Goal: Task Accomplishment & Management: Manage account settings

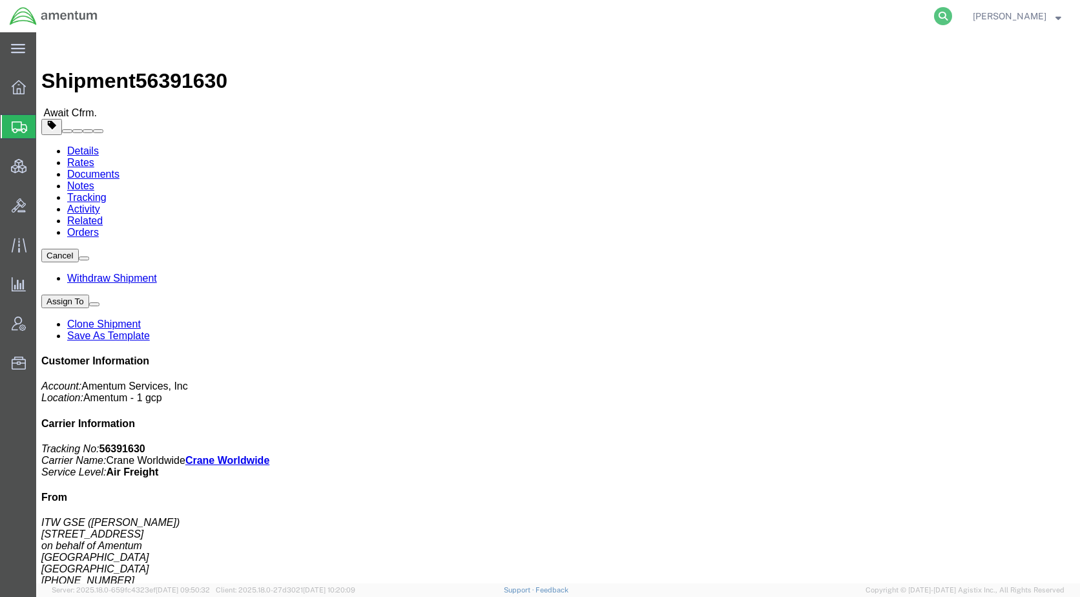
click at [952, 17] on icon at bounding box center [943, 16] width 18 height 18
paste input "56745312"
click at [952, 19] on icon at bounding box center [943, 16] width 18 height 18
type input "56745312"
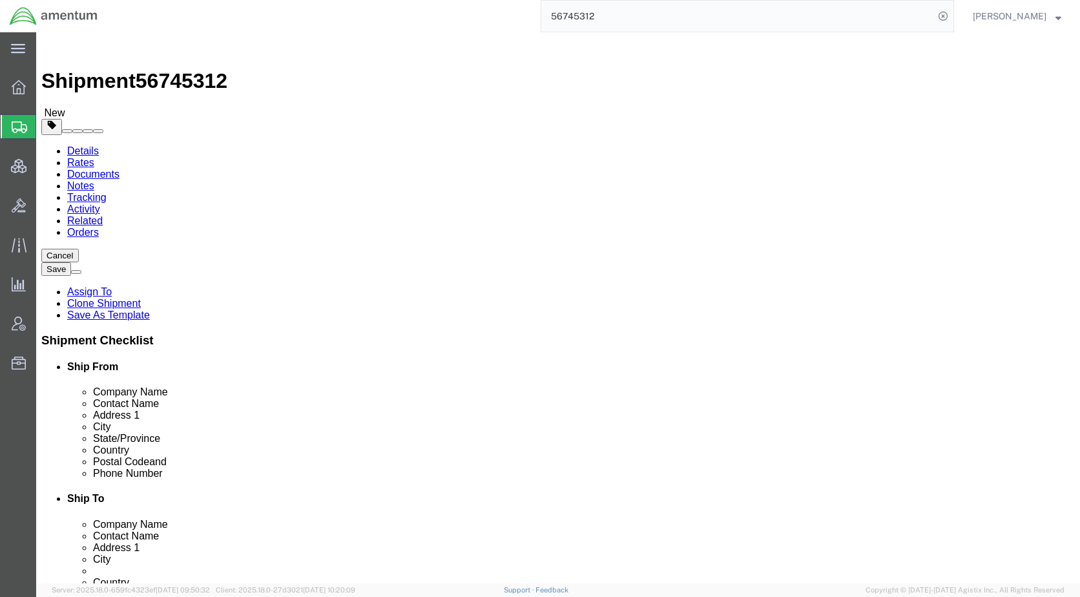
select select "49917"
select select
click link "Package Information"
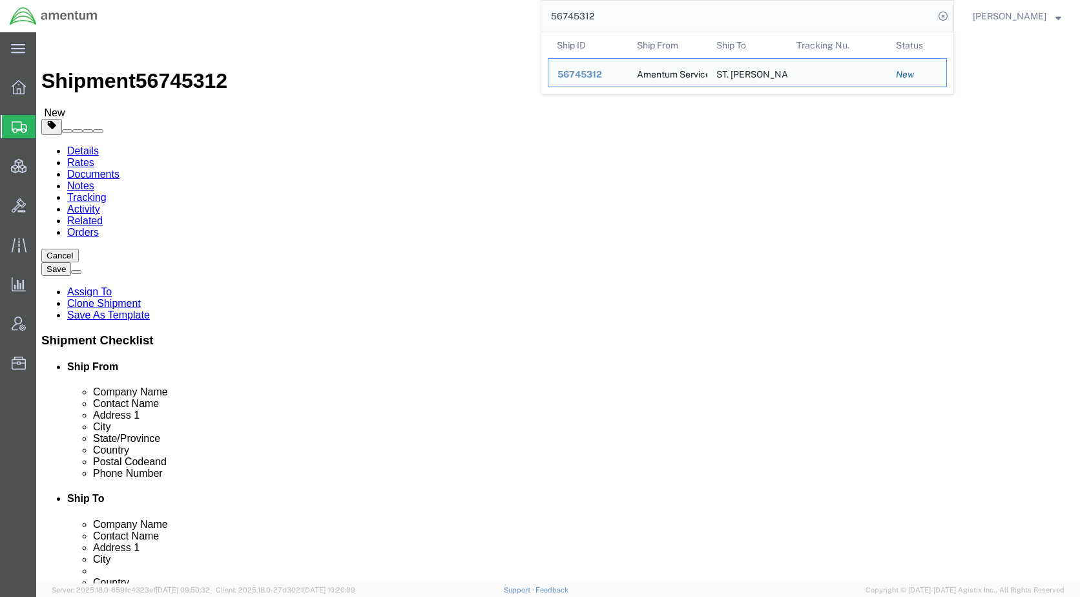
drag, startPoint x: 622, startPoint y: 14, endPoint x: 555, endPoint y: 26, distance: 68.2
click at [555, 26] on div "56745312 Ship ID Ship From Ship To Tracking Nu. Status Ship ID 56745312 Ship Fr…" at bounding box center [530, 16] width 847 height 32
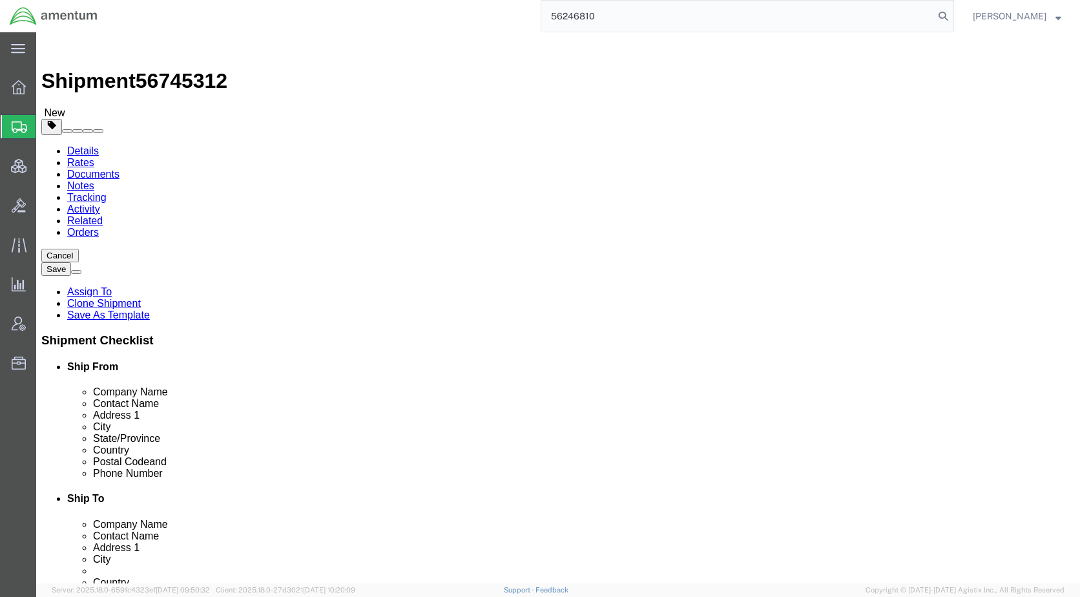
drag, startPoint x: 962, startPoint y: 14, endPoint x: 934, endPoint y: 28, distance: 31.2
click at [952, 14] on icon at bounding box center [943, 16] width 18 height 18
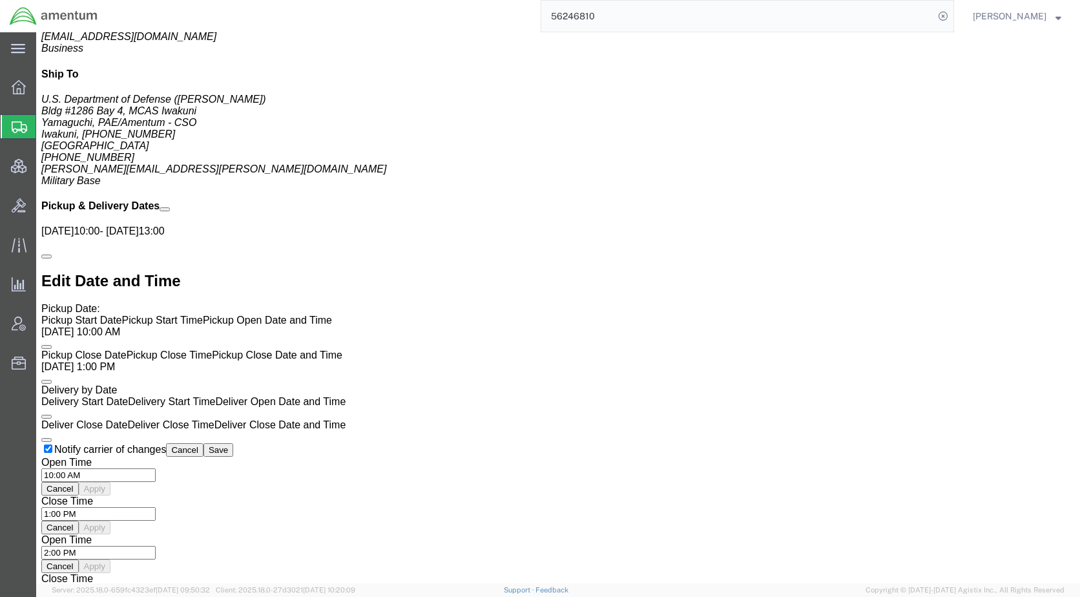
scroll to position [1034, 0]
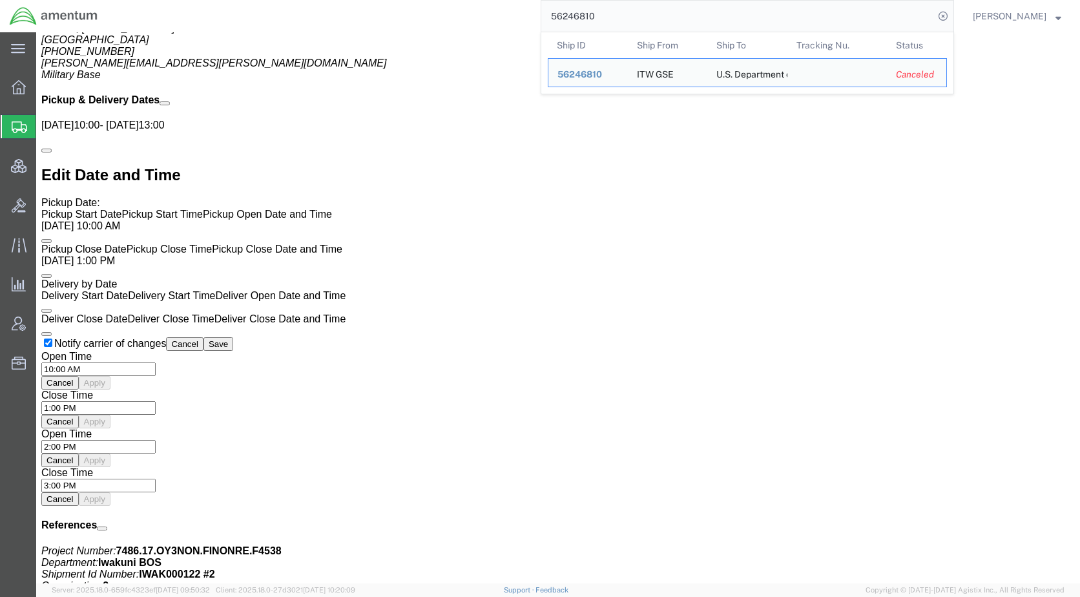
drag, startPoint x: 622, startPoint y: 23, endPoint x: 536, endPoint y: 22, distance: 85.9
click at [536, 23] on div "56246810 Ship ID Ship From Ship To Tracking Nu. Status Ship ID 56246810 Ship Fr…" at bounding box center [530, 16] width 847 height 32
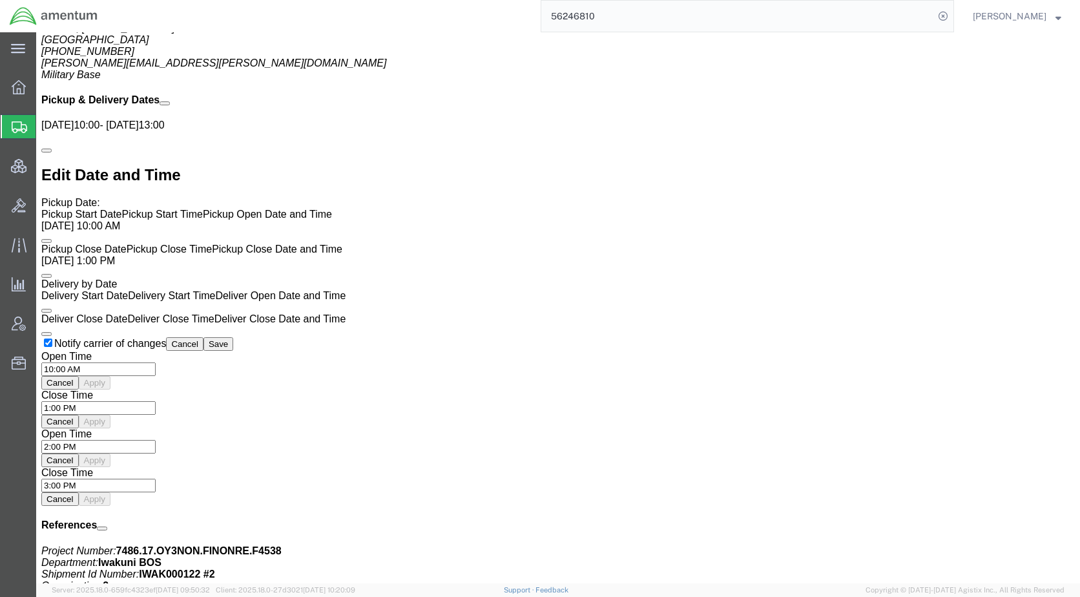
paste input "39163"
click at [952, 14] on icon at bounding box center [943, 16] width 18 height 18
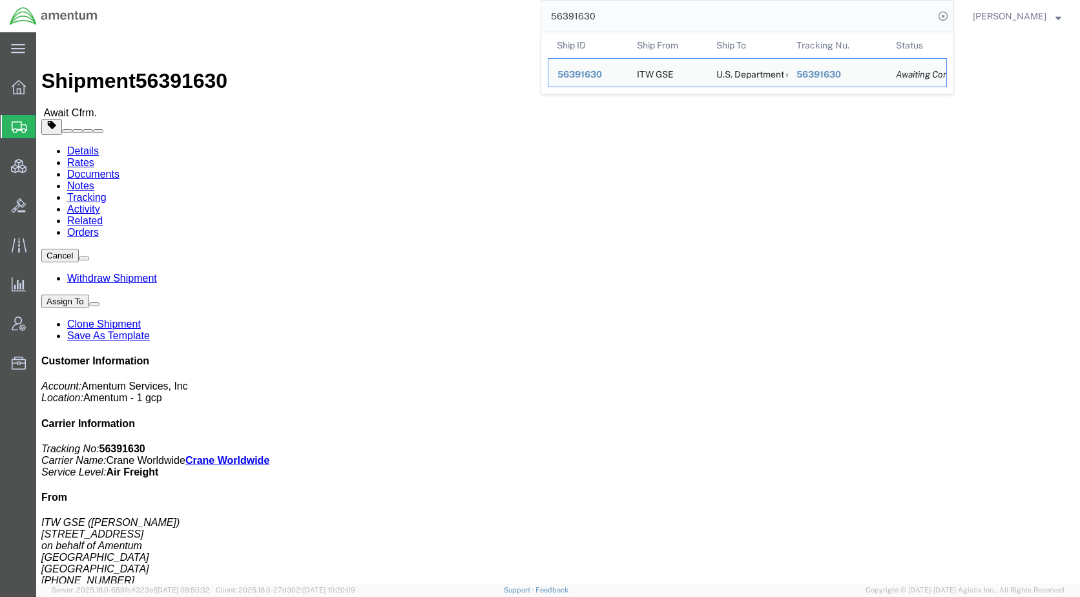
drag, startPoint x: 645, startPoint y: 19, endPoint x: 476, endPoint y: 0, distance: 171.0
paste input "S180-25247-3051"
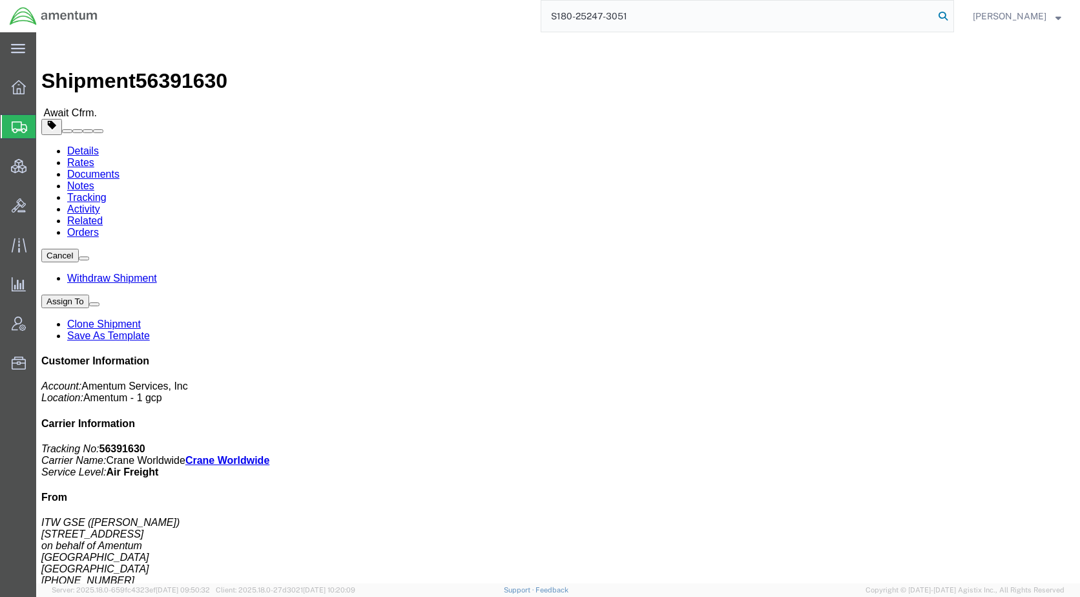
type input "S180-25247-3051"
click at [952, 13] on icon at bounding box center [943, 16] width 18 height 18
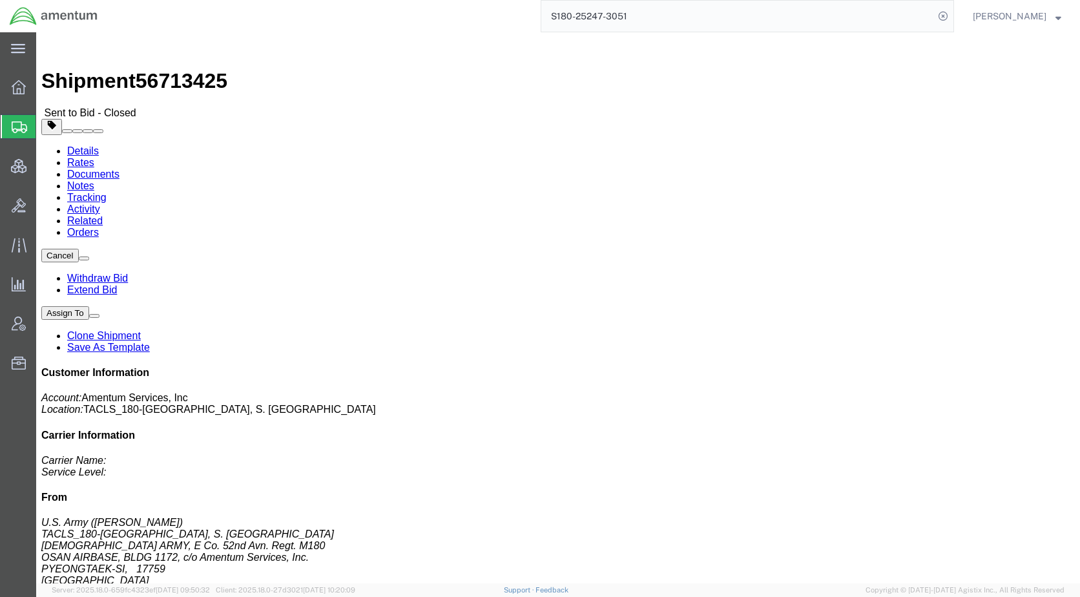
click link "Rates"
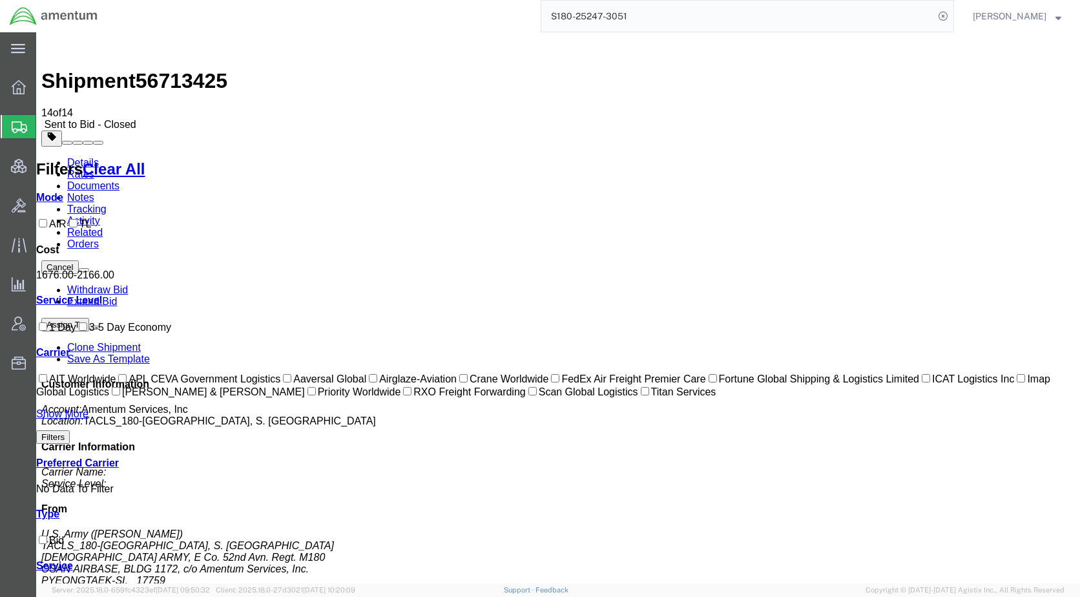
drag, startPoint x: 215, startPoint y: 43, endPoint x: 147, endPoint y: 47, distance: 68.6
click at [147, 47] on div "Shipment 56713425 14 of 14 Sent to Bid - Closed" at bounding box center [558, 83] width 1034 height 93
drag, startPoint x: 147, startPoint y: 47, endPoint x: 154, endPoint y: 48, distance: 7.9
copy span "56713425"
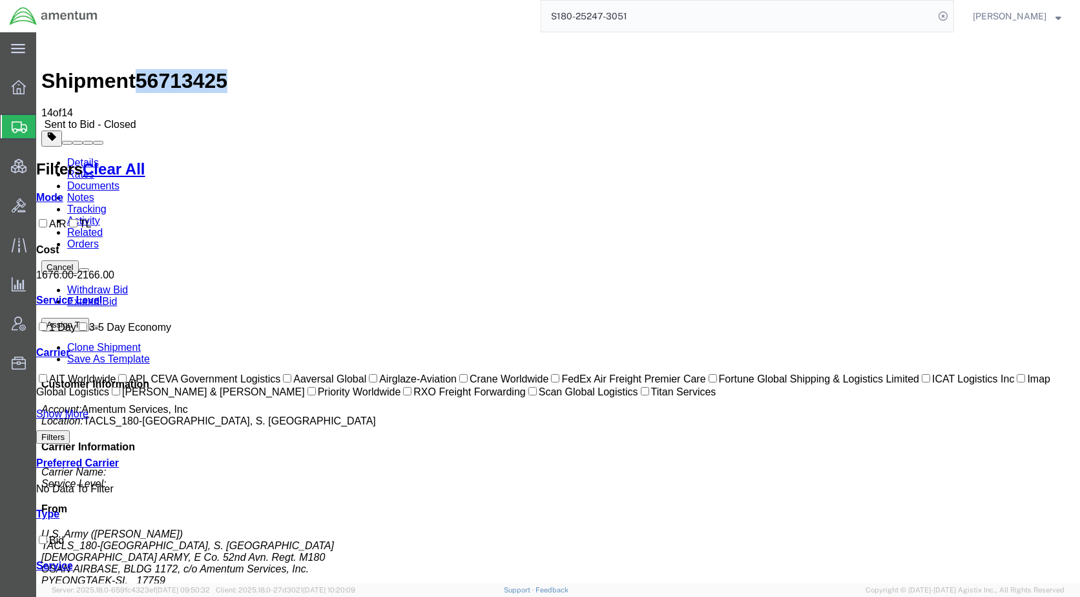
click at [94, 192] on link "Notes" at bounding box center [80, 197] width 27 height 11
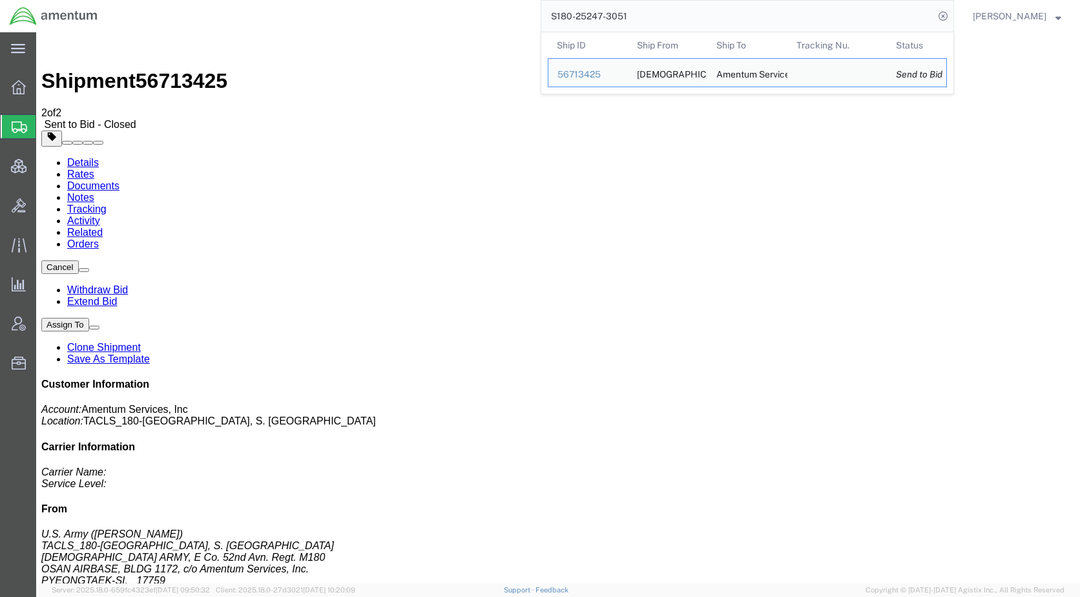
drag, startPoint x: 675, startPoint y: 16, endPoint x: 567, endPoint y: 22, distance: 108.7
click at [567, 22] on input "S180-25247-3051" at bounding box center [737, 16] width 393 height 31
drag, startPoint x: 632, startPoint y: 50, endPoint x: 414, endPoint y: 363, distance: 381.4
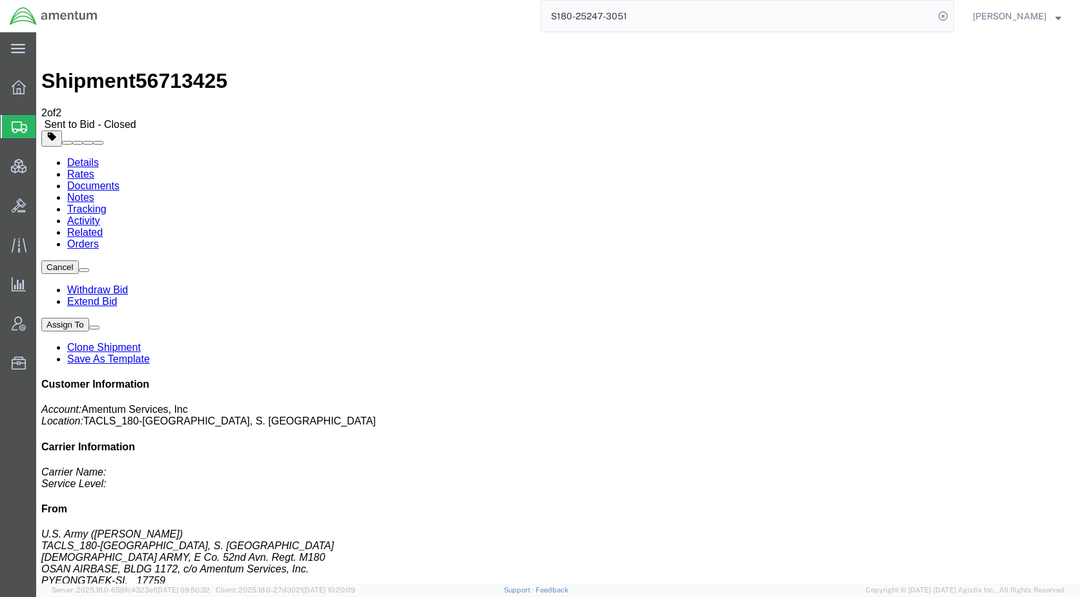
click at [94, 169] on link "Rates" at bounding box center [80, 174] width 27 height 11
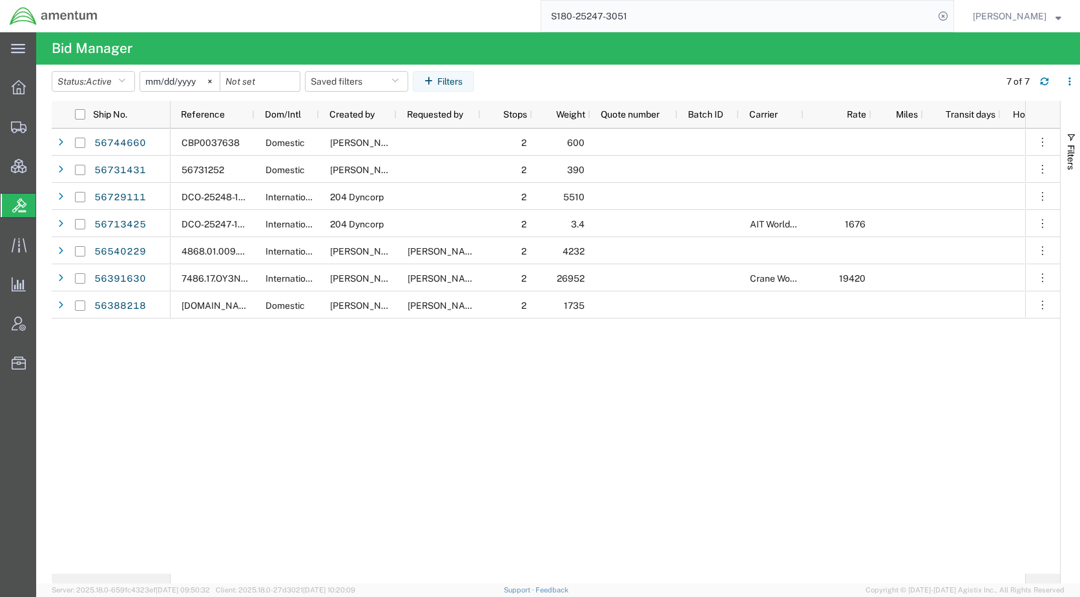
click at [440, 442] on div "CBP0037638 Domestic Steven Alcott 2 600 Open 56731252 Domestic Kent Gilman 2 39…" at bounding box center [598, 351] width 855 height 445
click at [952, 14] on icon at bounding box center [943, 16] width 18 height 18
paste input "56745312"
type input "56745312"
click at [952, 16] on icon at bounding box center [943, 16] width 18 height 18
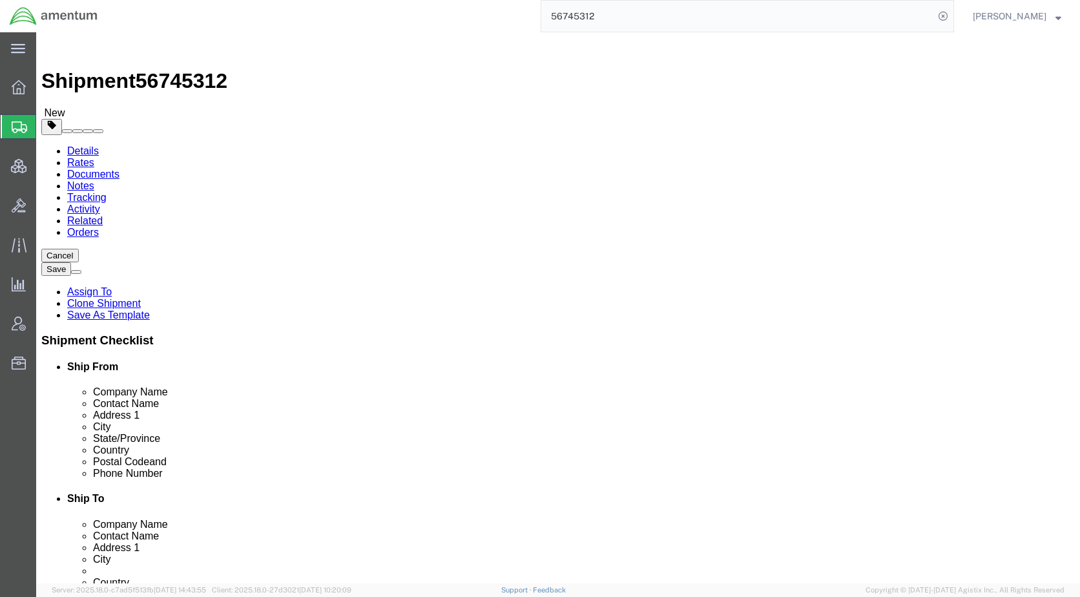
select select "49917"
select select
click icon
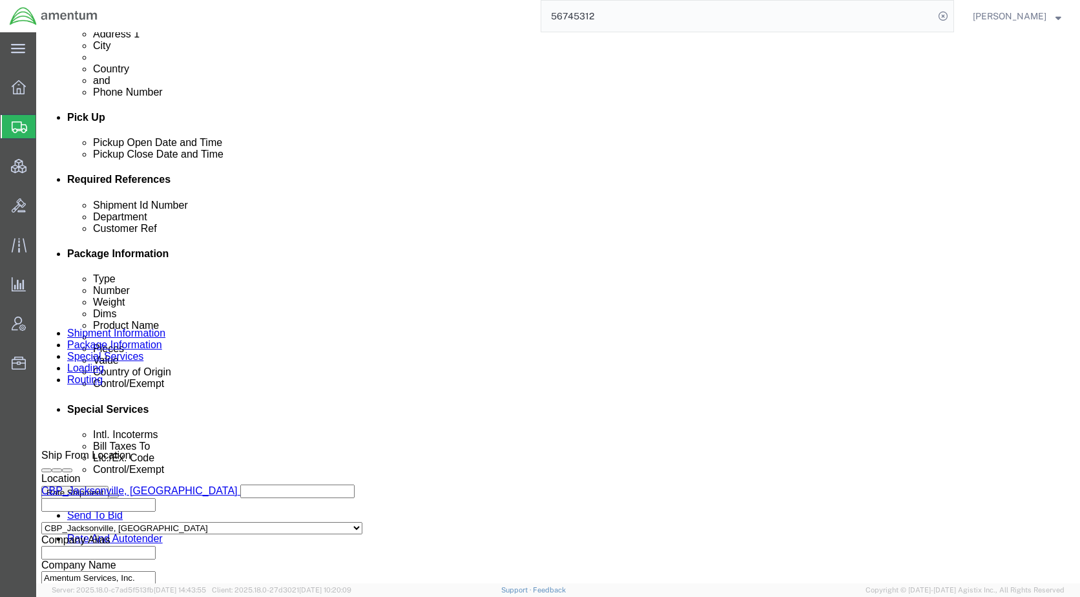
scroll to position [517, 0]
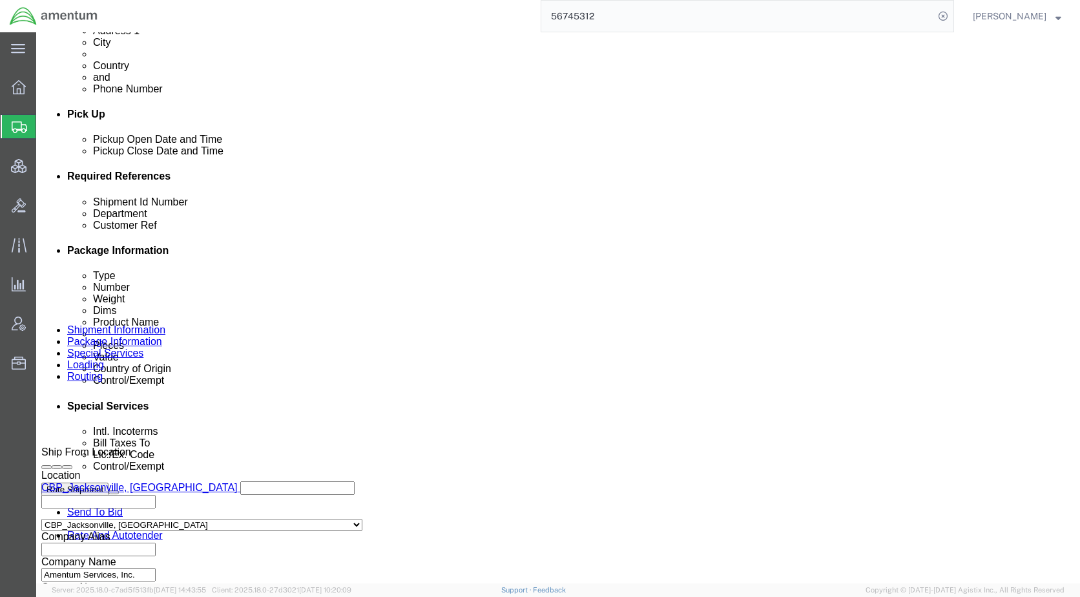
click select "Select Carriage Insurance Paid Carriage Paid To Cost and Freight Cost Insurance…"
select select "DDP"
click select "Select Carriage Insurance Paid Carriage Paid To Cost and Freight Cost Insurance…"
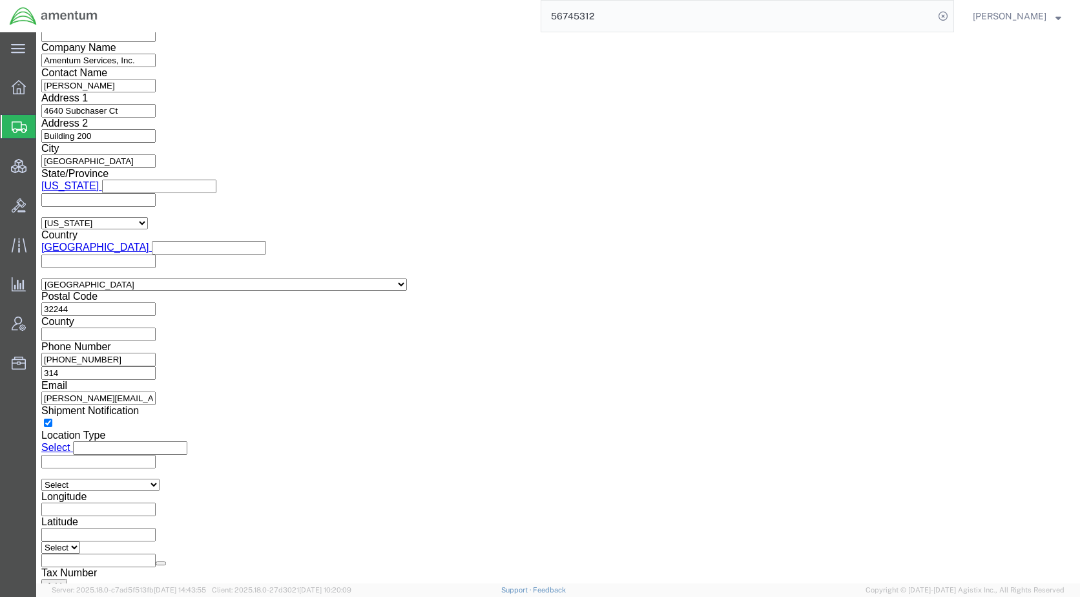
scroll to position [1034, 0]
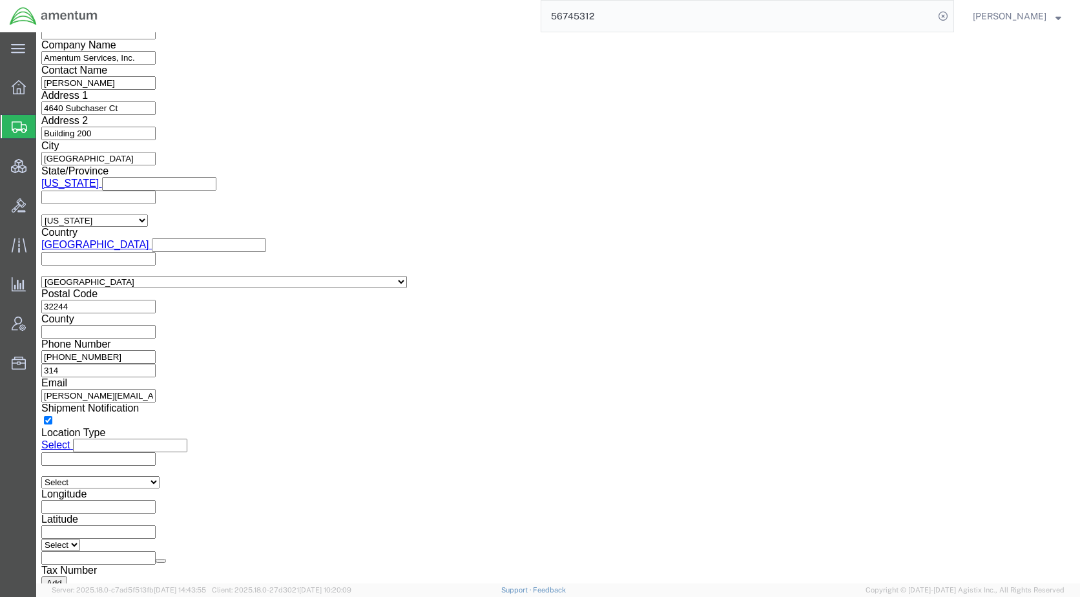
click button "Rate Shipment"
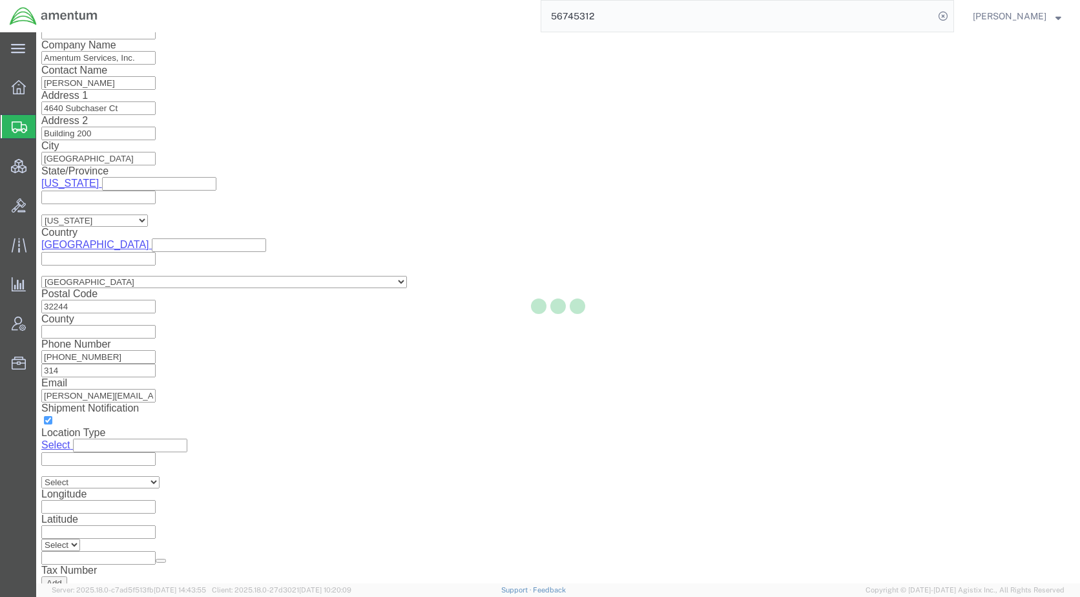
select select
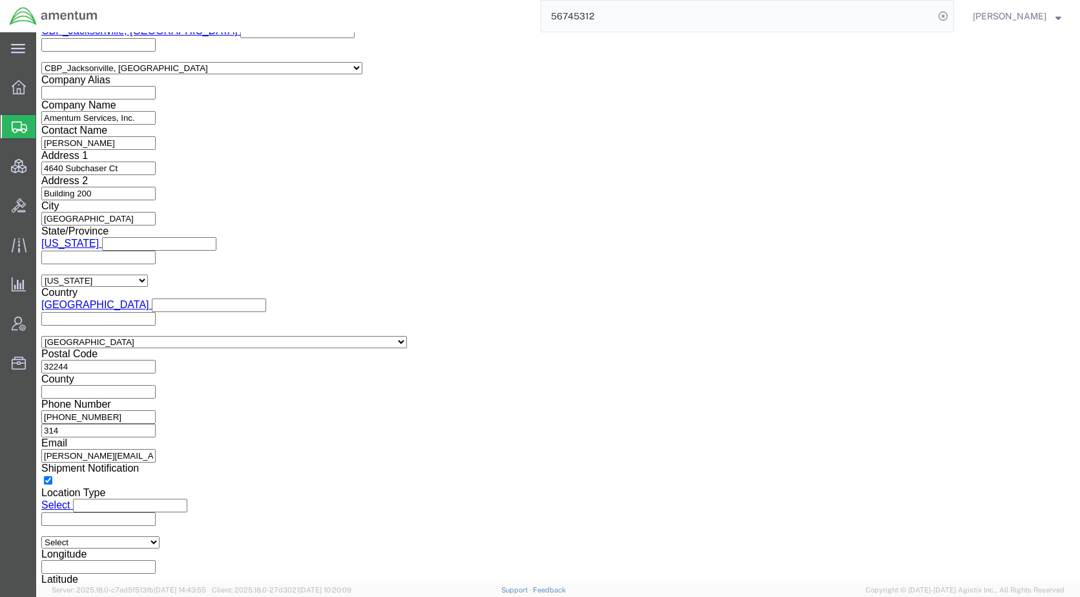
click link "Assign To"
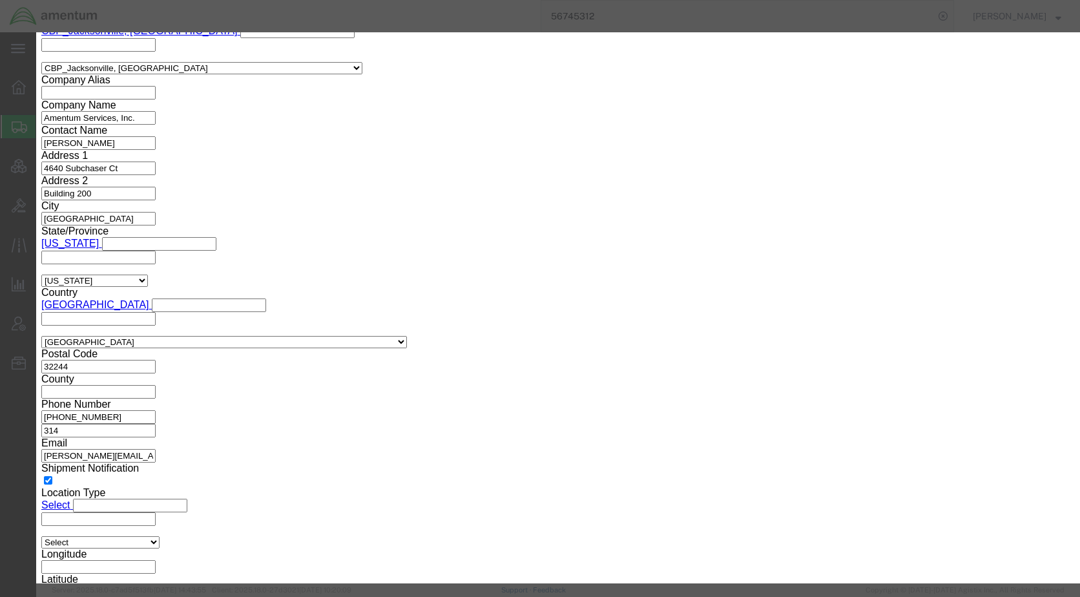
select select "107"
select select "134905"
click textarea "Message"
type textarea "Please provide an EEI filing for this shipment moving via FedEx. Thank you."
drag, startPoint x: 652, startPoint y: 216, endPoint x: 655, endPoint y: 224, distance: 8.2
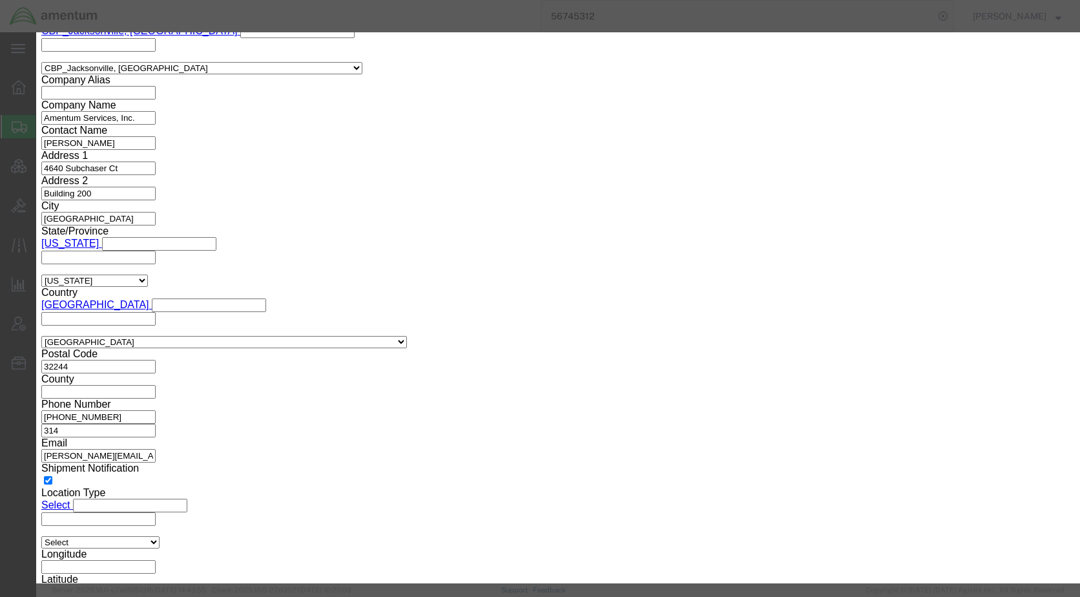
click button "Assign"
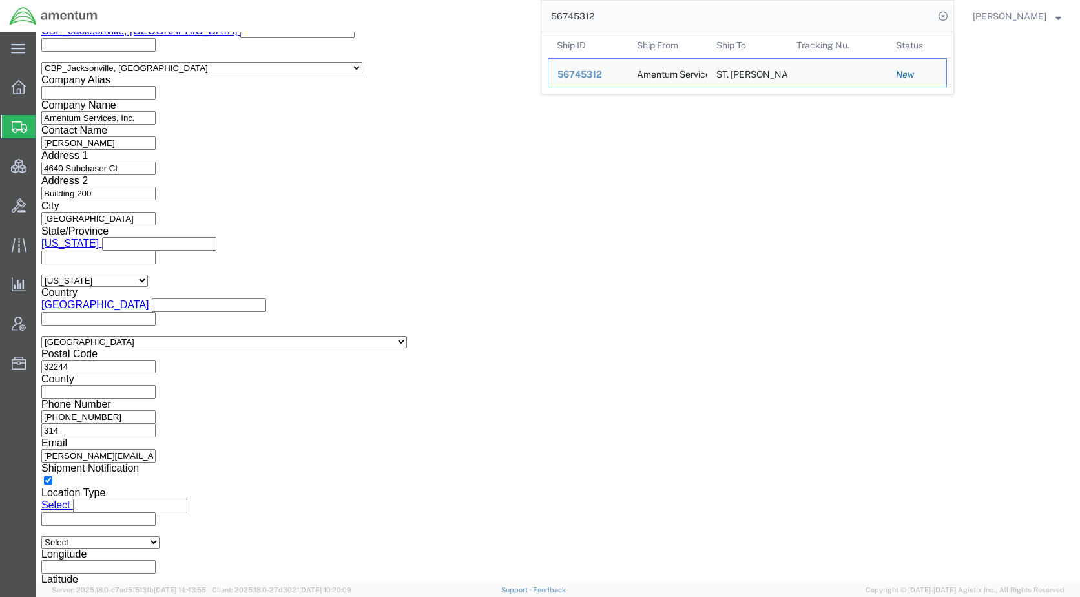
drag, startPoint x: 689, startPoint y: 11, endPoint x: 521, endPoint y: 17, distance: 168.1
click at [521, 17] on div "56745312 Ship ID Ship From Ship To Tracking Nu. Status Ship ID 56745312 Ship Fr…" at bounding box center [530, 16] width 847 height 32
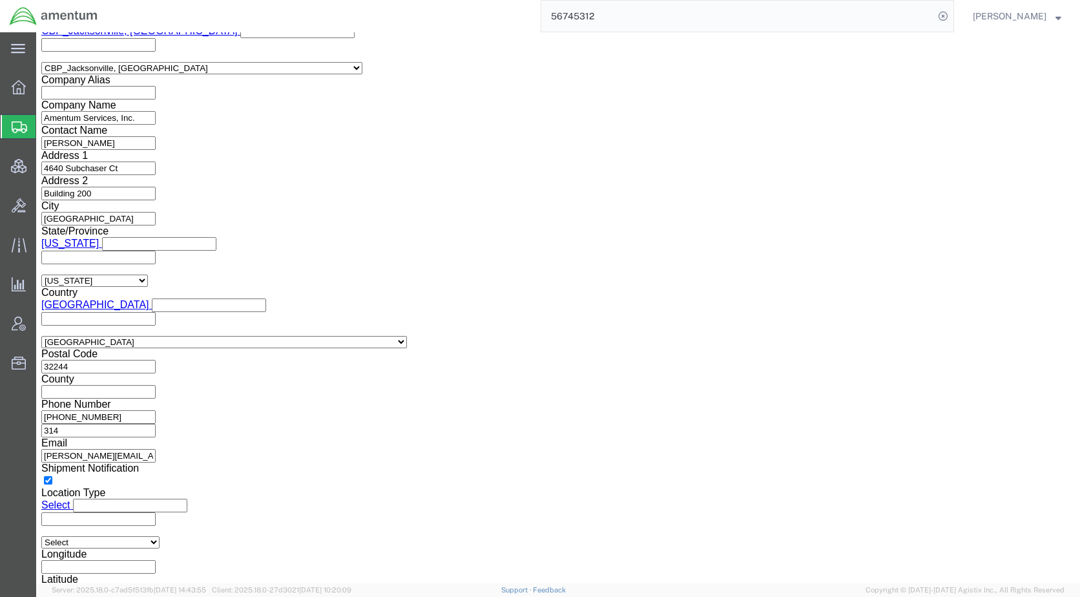
paste input "941"
type input "56745941"
click at [952, 17] on icon at bounding box center [943, 16] width 18 height 18
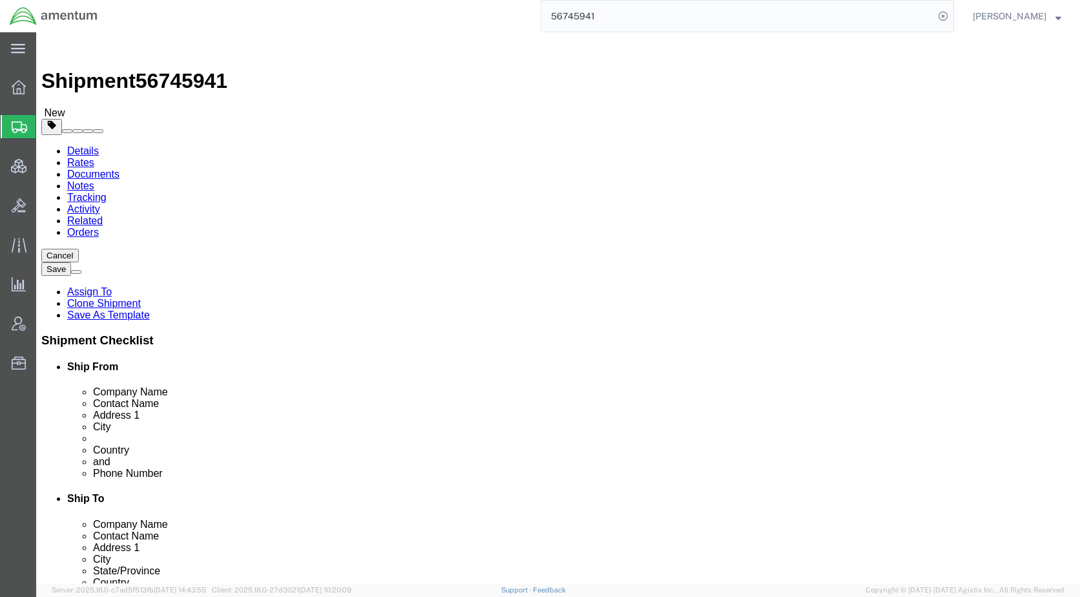
click icon
